Goal: Find specific page/section: Find specific page/section

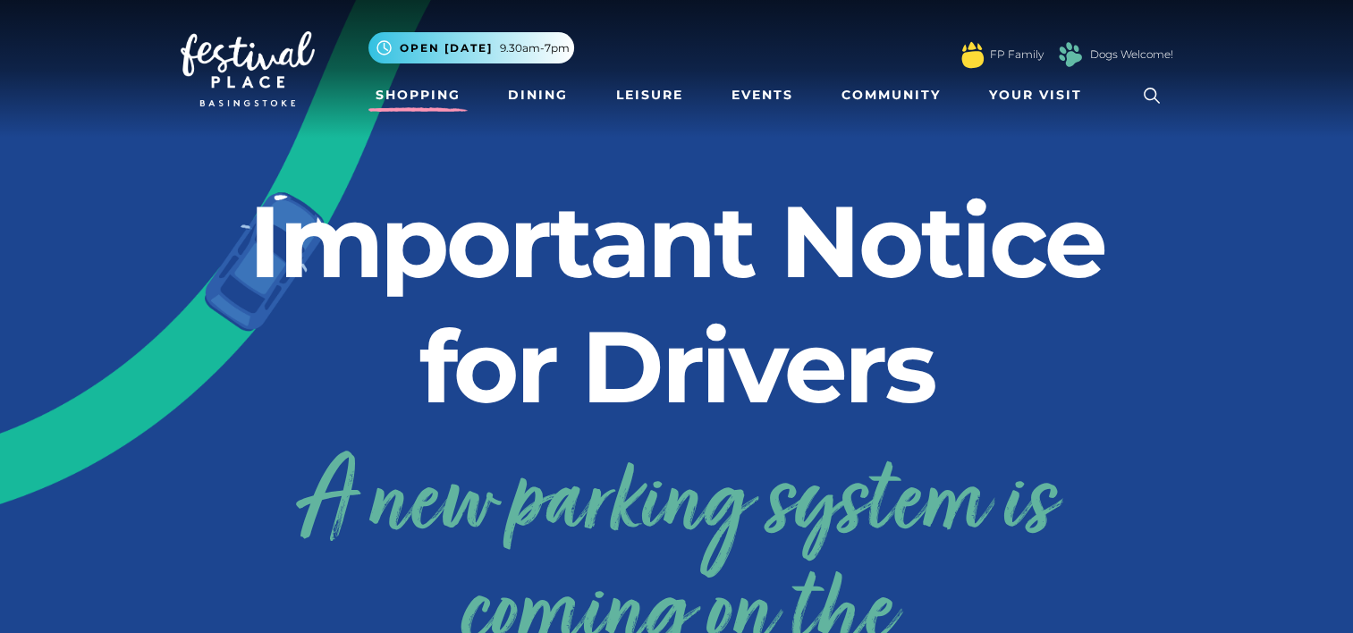
click at [400, 100] on link "Shopping" at bounding box center [417, 95] width 99 height 33
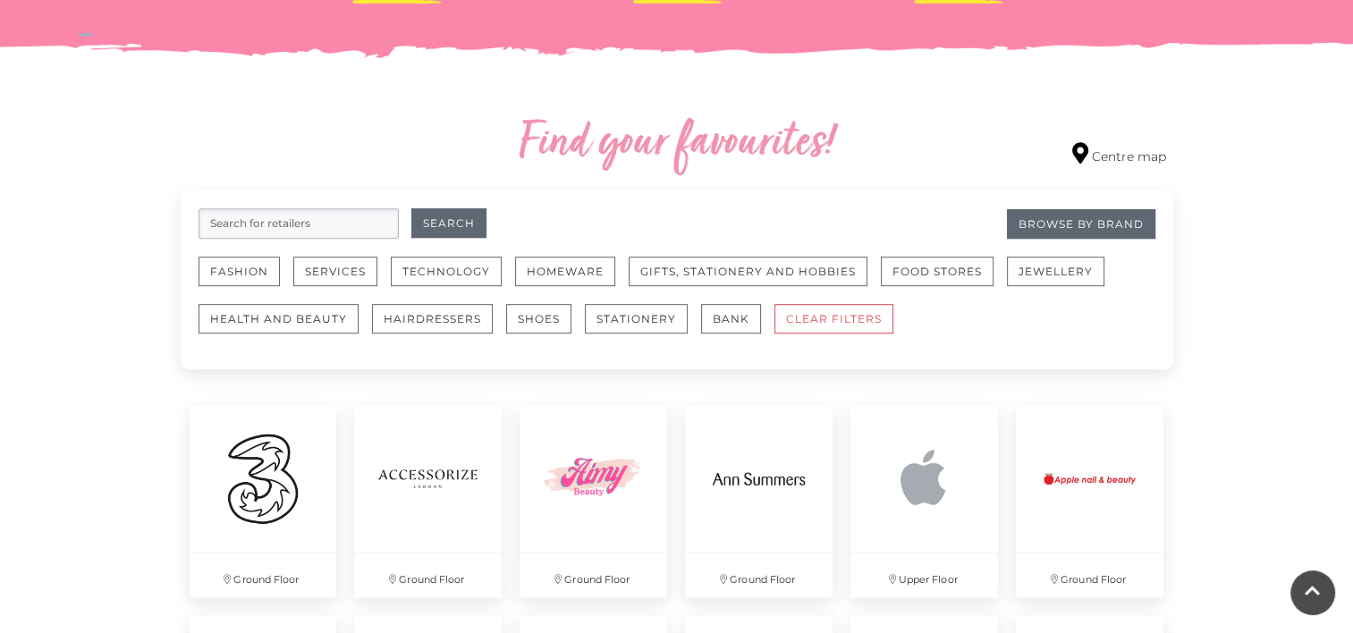
scroll to position [984, 0]
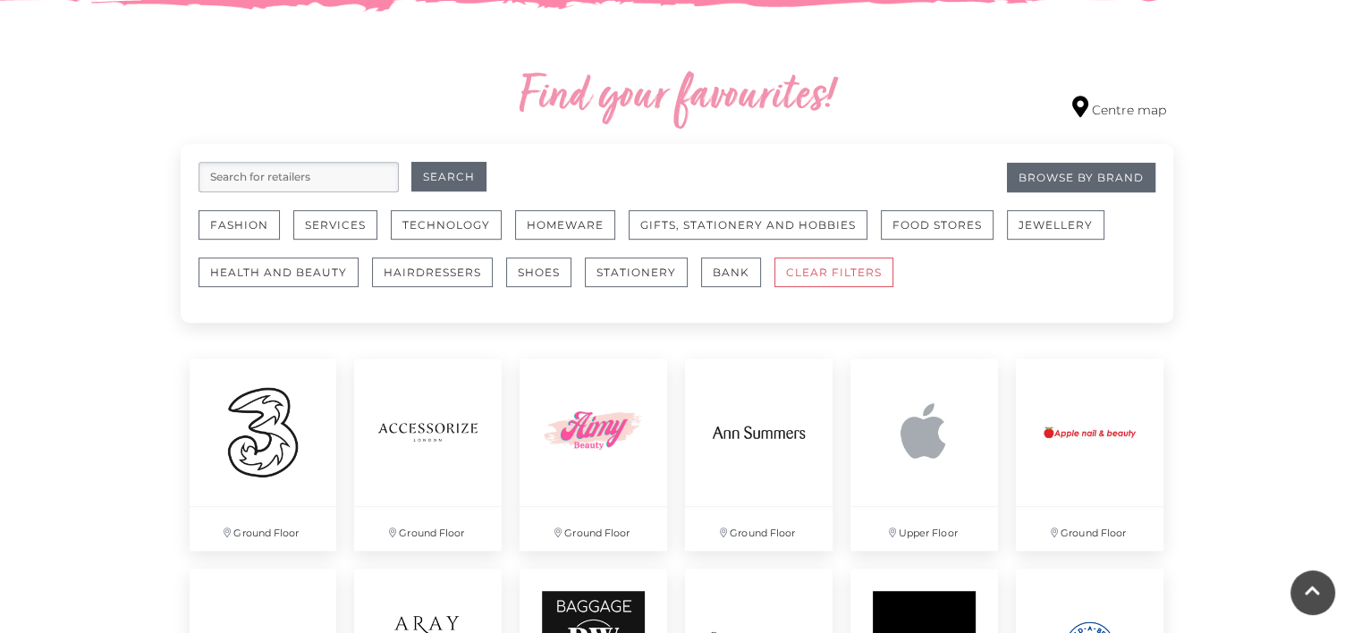
click at [272, 180] on input "search" at bounding box center [299, 177] width 200 height 30
click at [241, 224] on button "Fashion" at bounding box center [239, 225] width 81 height 30
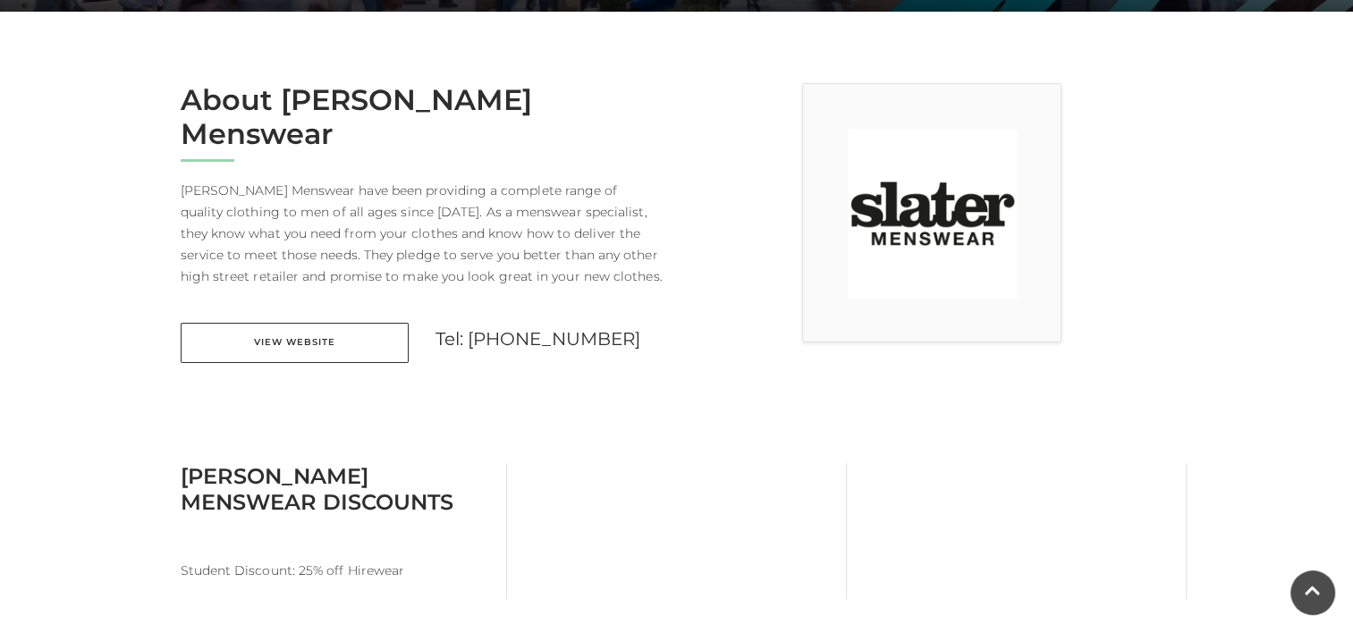
scroll to position [447, 0]
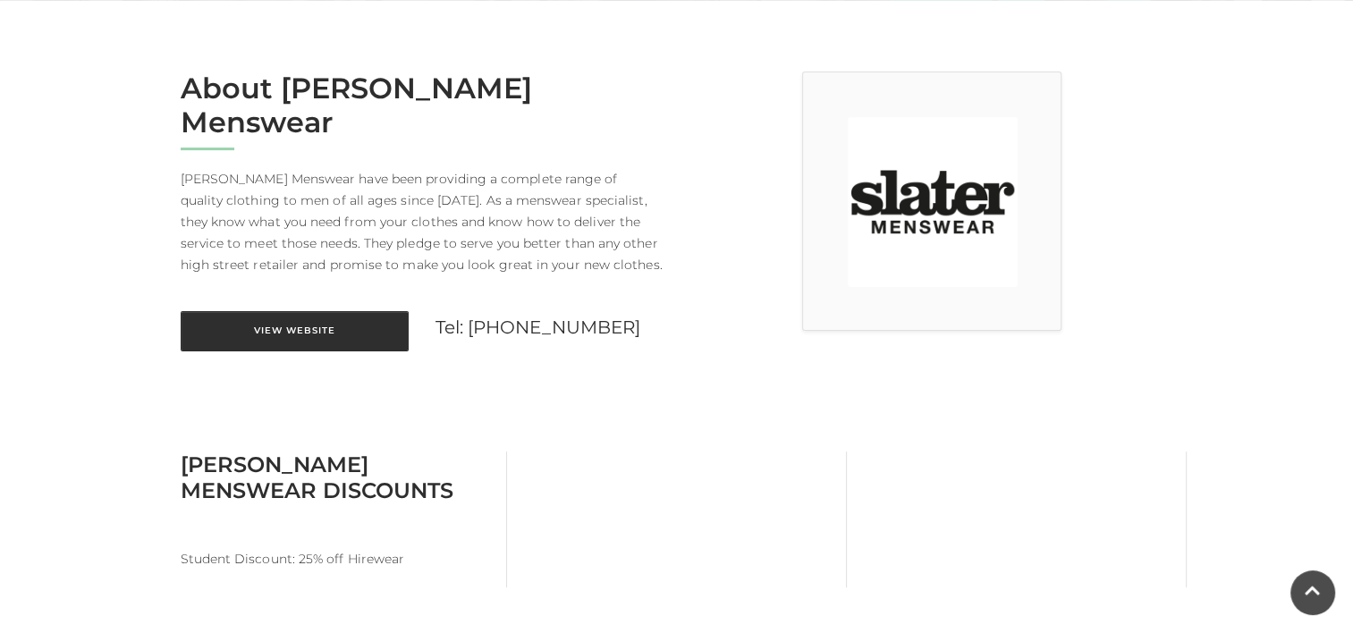
click at [373, 311] on link "View Website" at bounding box center [295, 331] width 228 height 40
